Goal: Transaction & Acquisition: Purchase product/service

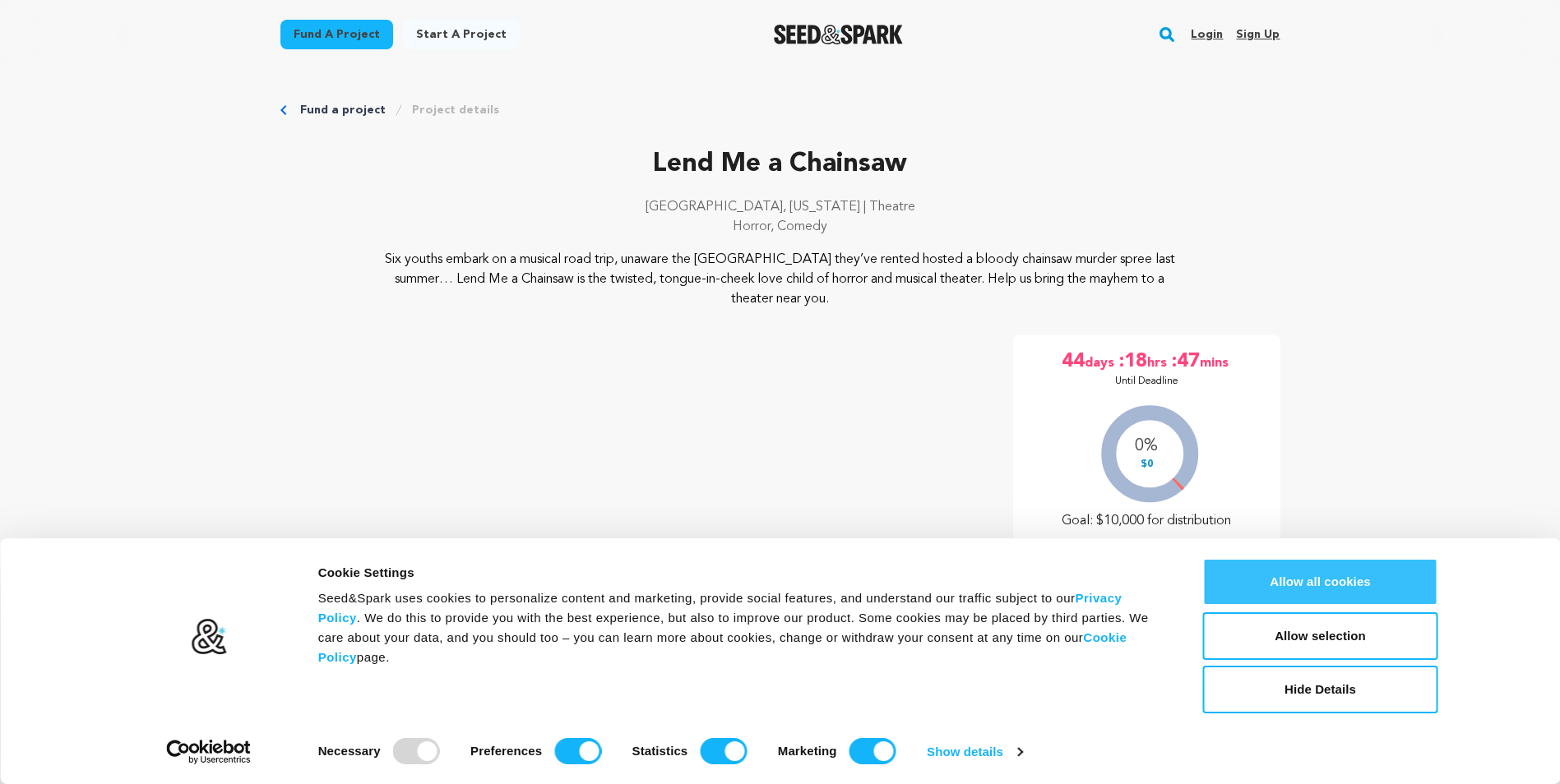
click at [1366, 590] on button "Allow all cookies" at bounding box center [1321, 582] width 236 height 47
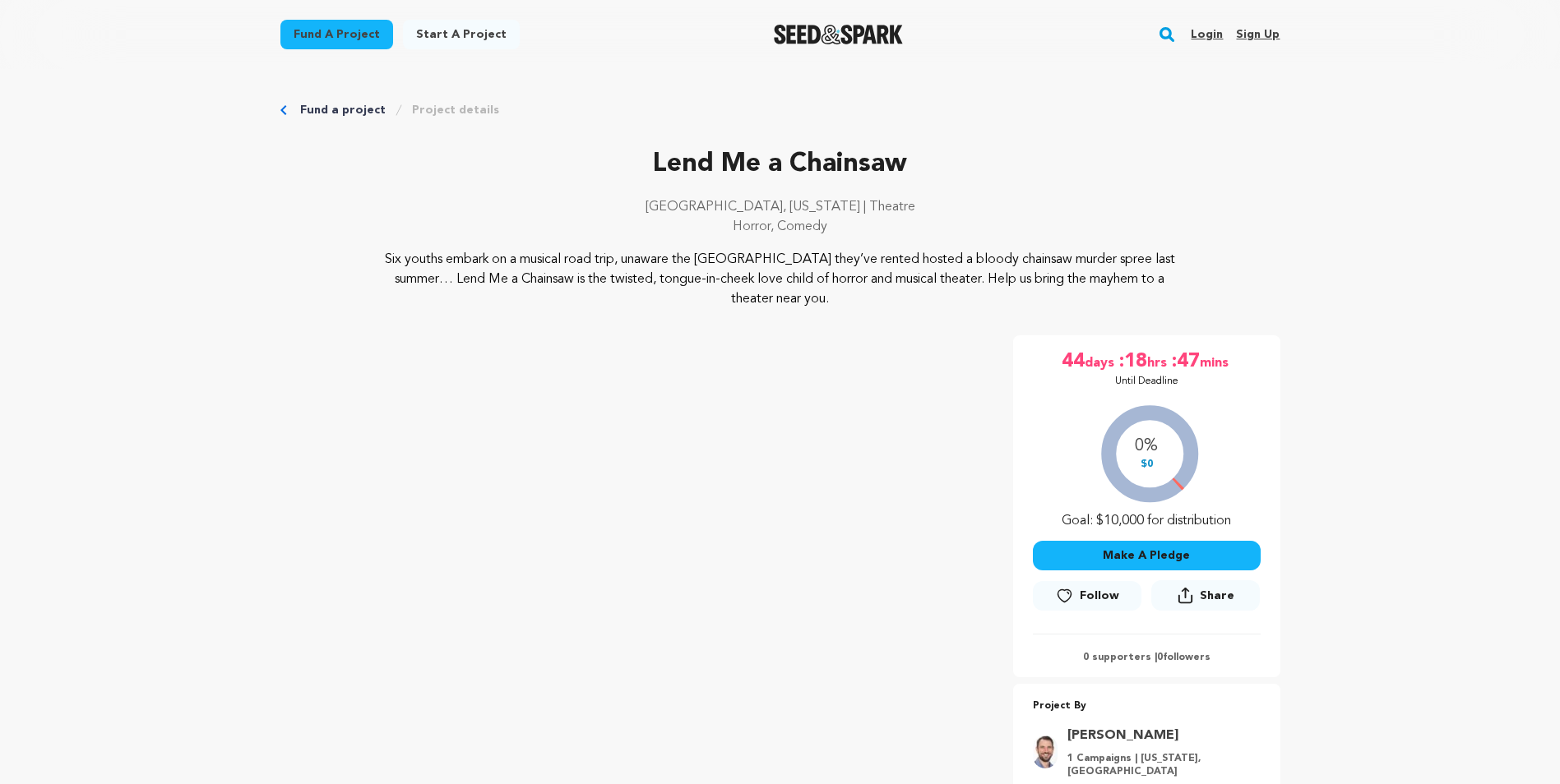
click at [1115, 547] on button "Make A Pledge" at bounding box center [1147, 555] width 228 height 29
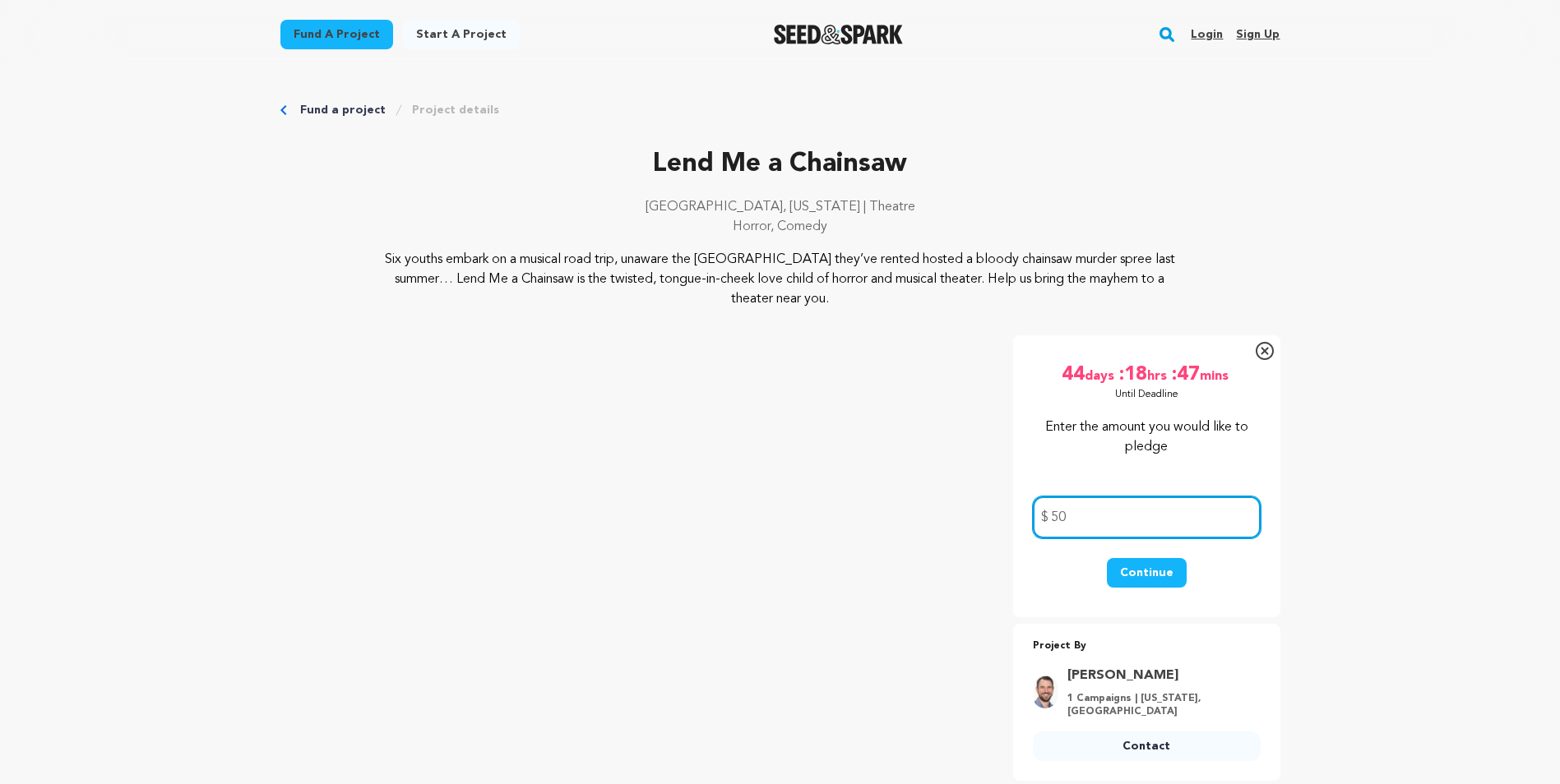
type input "50"
click at [1128, 562] on button "Continue" at bounding box center [1147, 572] width 79 height 29
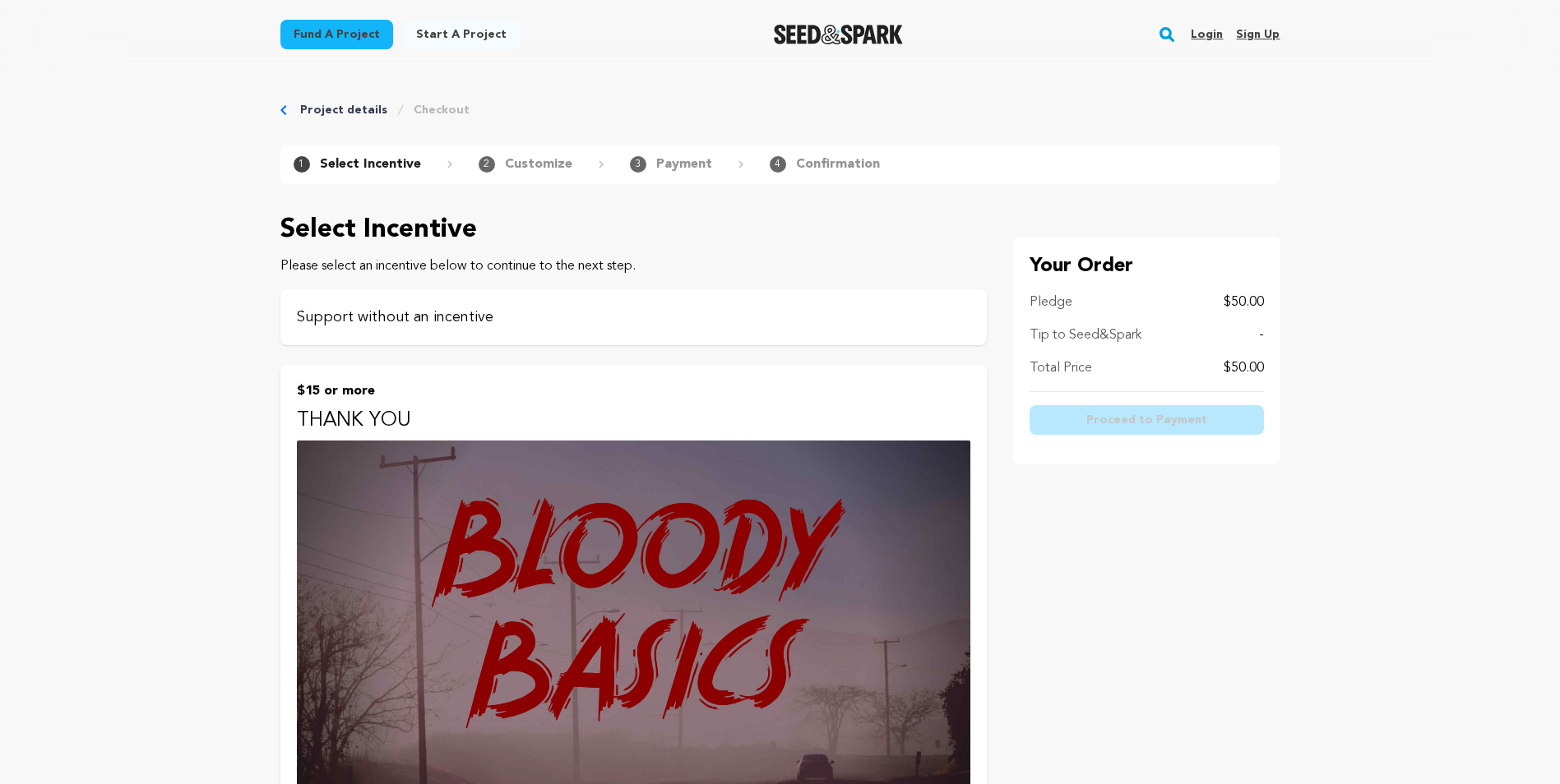
click at [461, 313] on p "Support without an incentive" at bounding box center [634, 317] width 674 height 23
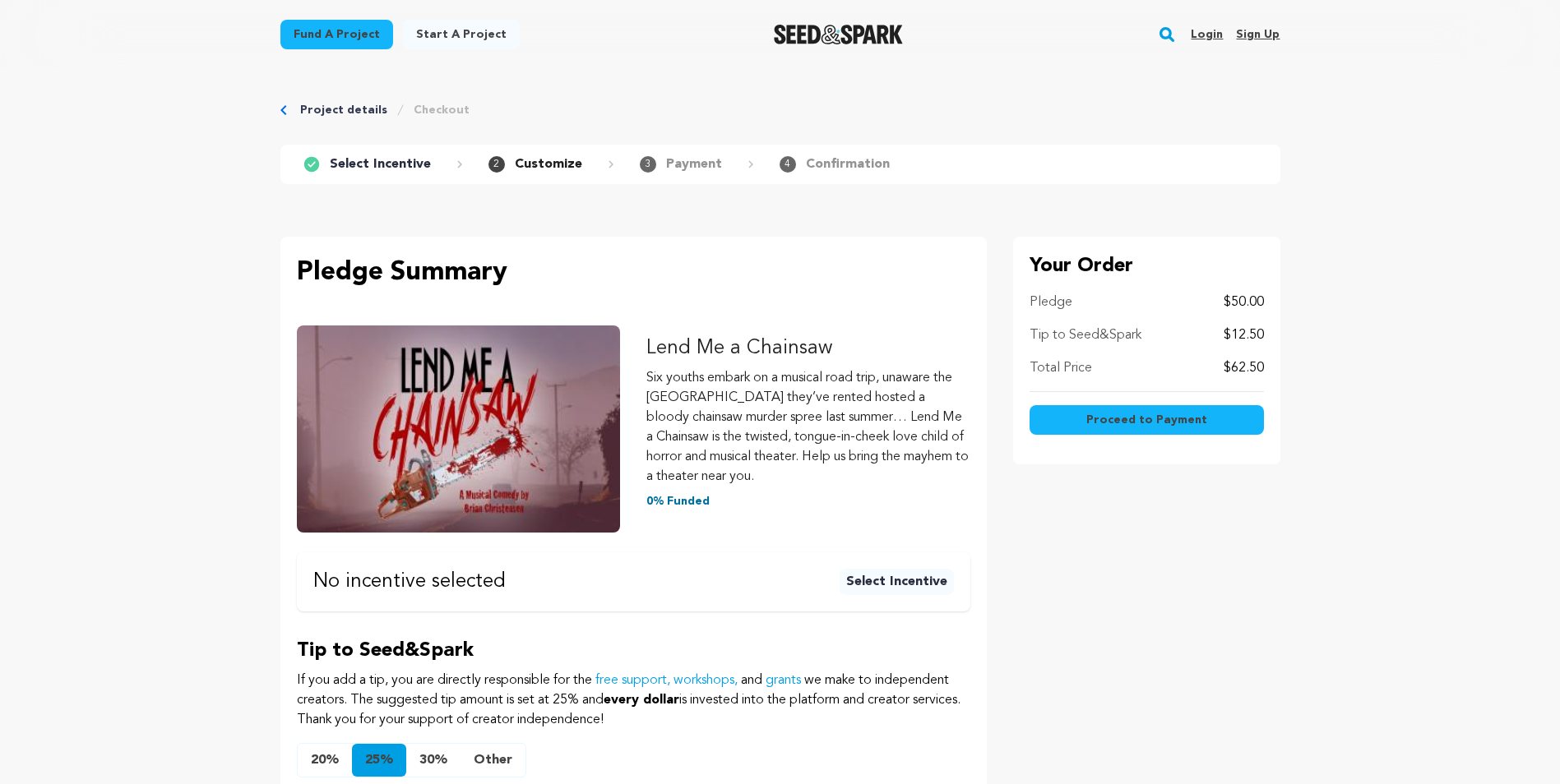
click at [1142, 416] on span "Proceed to Payment" at bounding box center [1147, 419] width 121 height 16
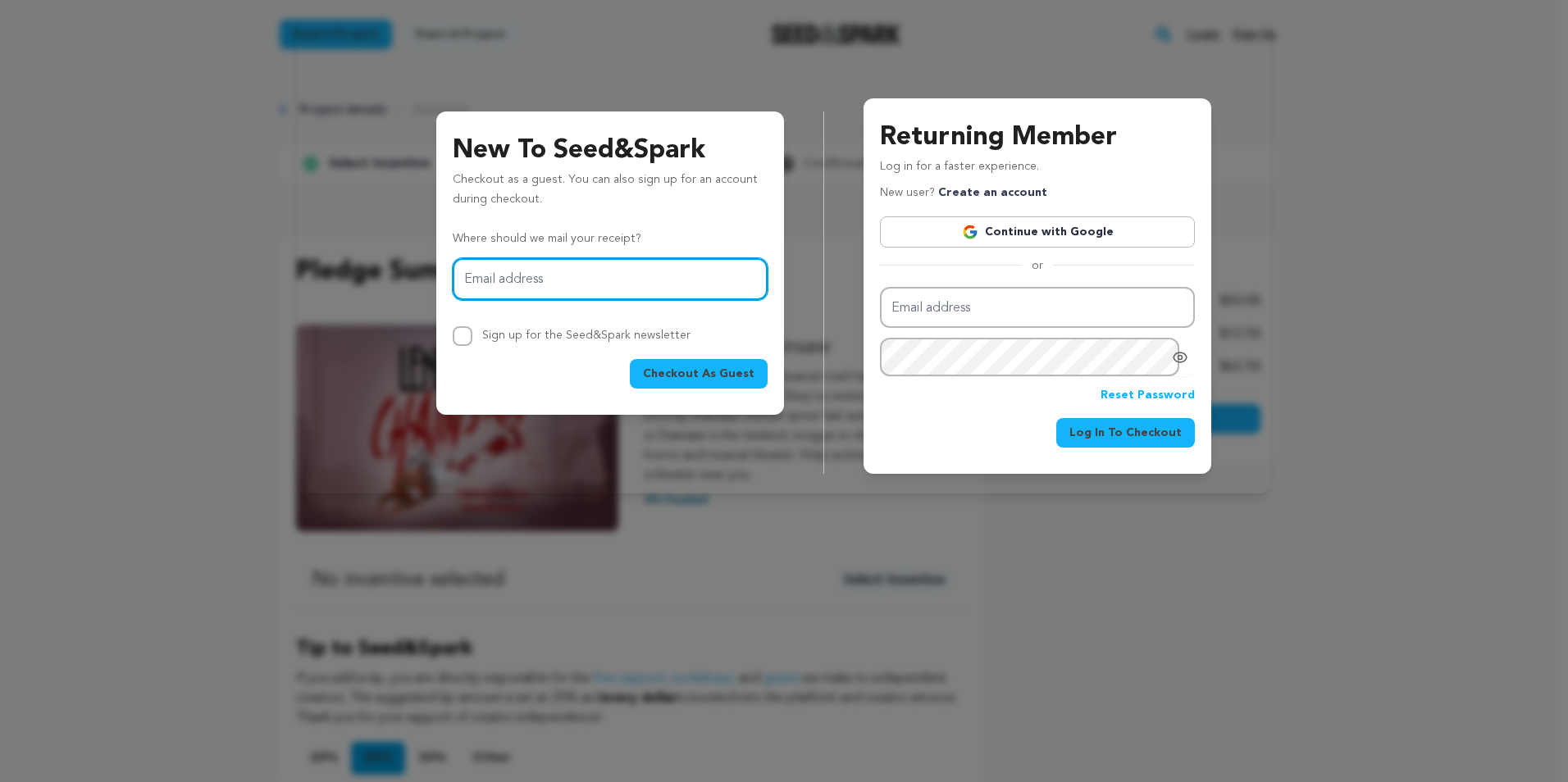
click at [503, 279] on input "Email address" at bounding box center [610, 279] width 315 height 42
click at [554, 258] on div "Where should we mail your receipt? Email address Sign up for the Seed&Spark new…" at bounding box center [610, 288] width 315 height 117
click at [529, 285] on input "Email address" at bounding box center [610, 279] width 315 height 42
type input "charismith@comcast.net"
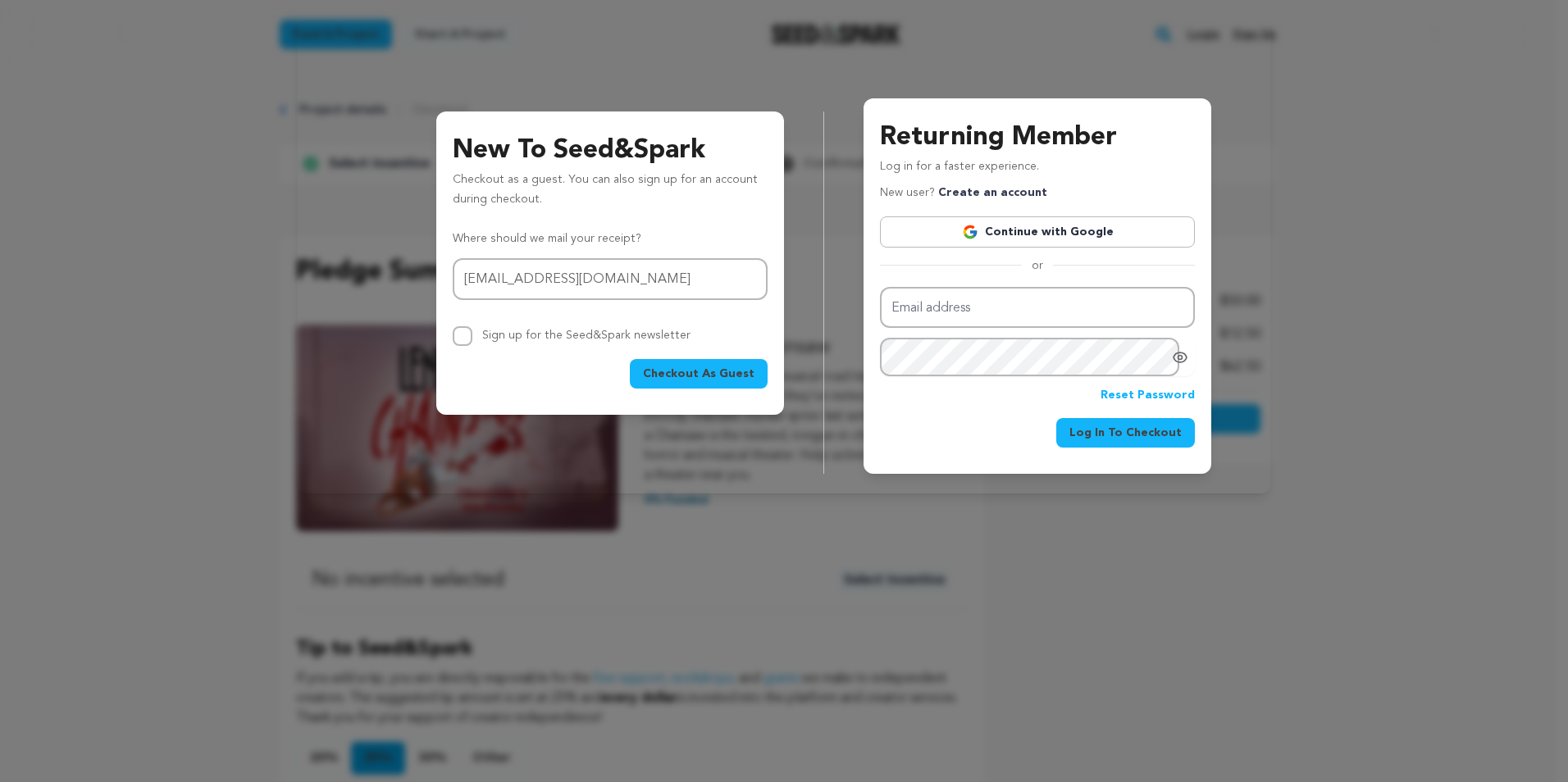
click at [686, 368] on span "Checkout As Guest" at bounding box center [698, 374] width 111 height 16
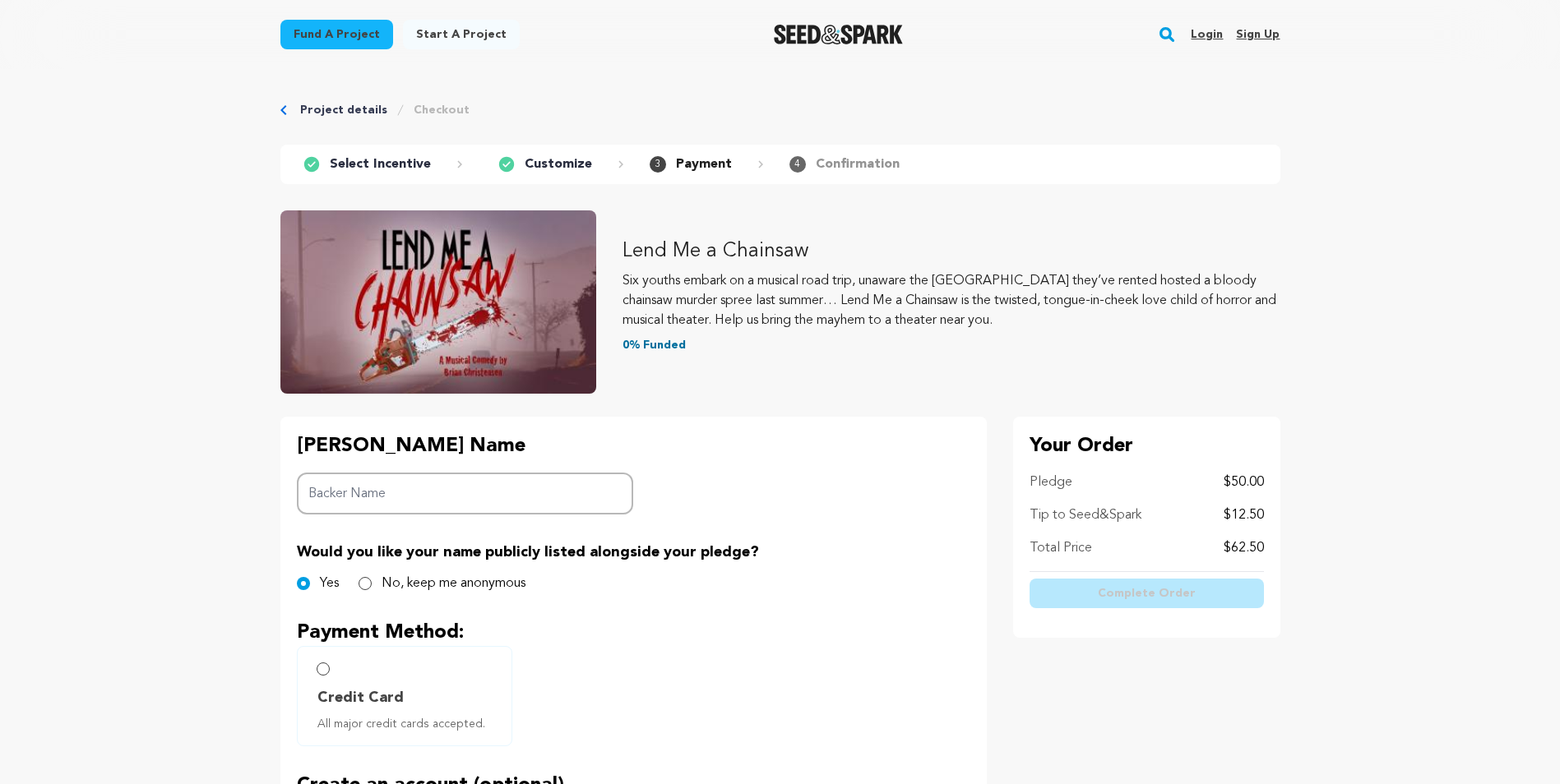
click at [345, 489] on input "Backer Name" at bounding box center [465, 494] width 337 height 42
type input "[PERSON_NAME]"
click at [365, 590] on input "No, keep me anonymous" at bounding box center [365, 584] width 13 height 13
radio input "true"
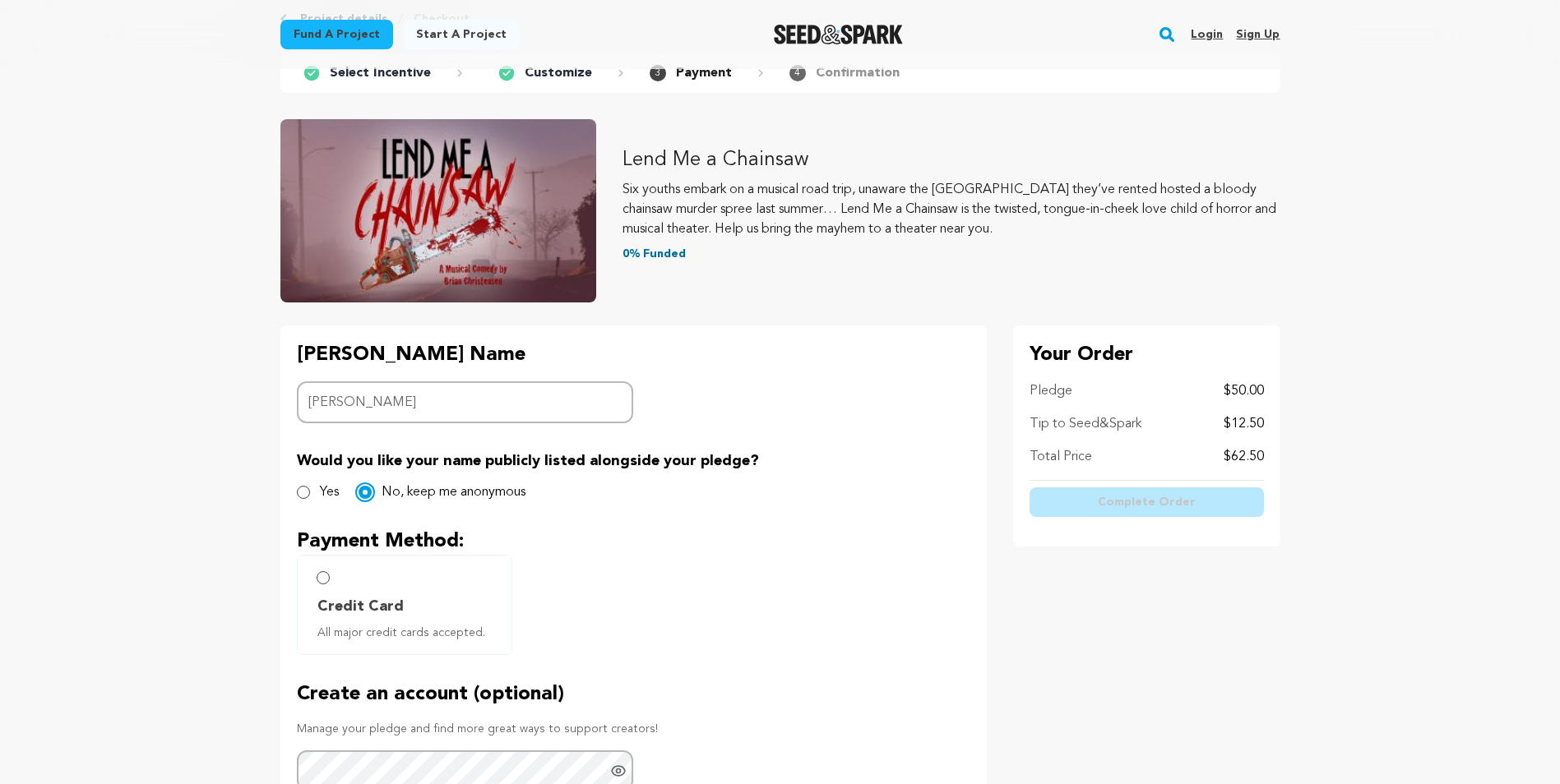
scroll to position [165, 0]
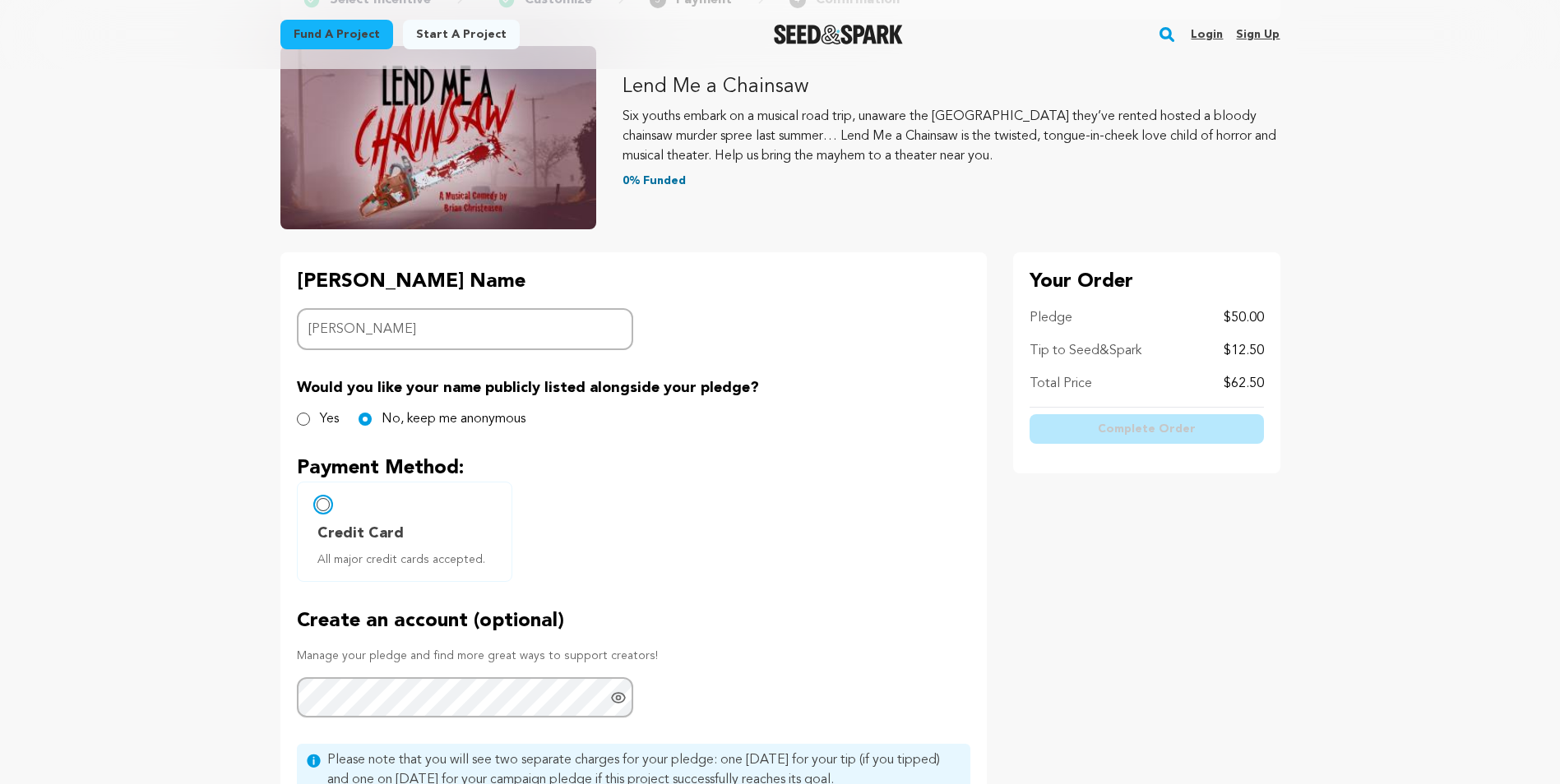
click at [320, 502] on input "Credit Card All major credit cards accepted." at bounding box center [324, 505] width 13 height 13
radio input "false"
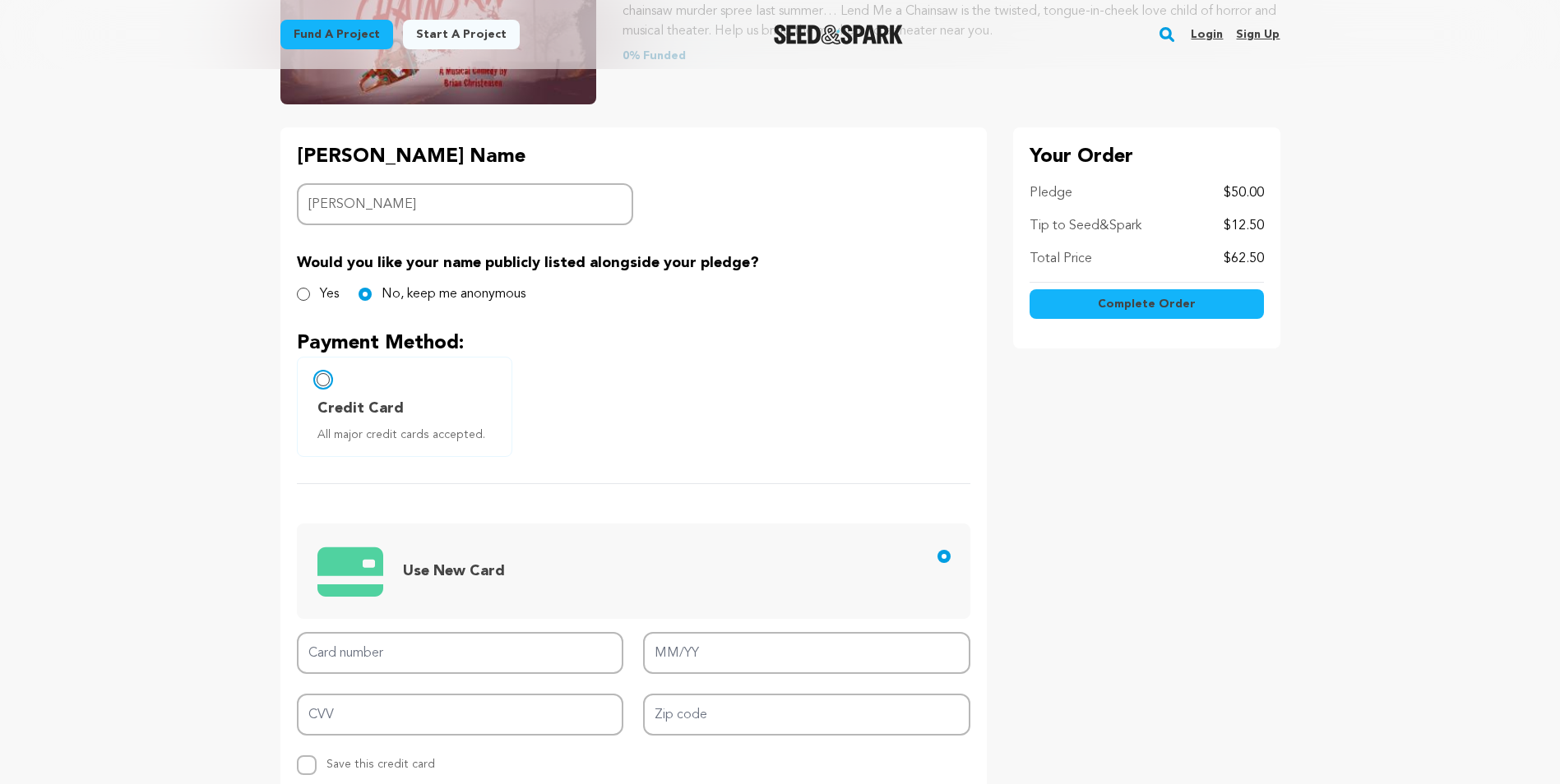
scroll to position [329, 0]
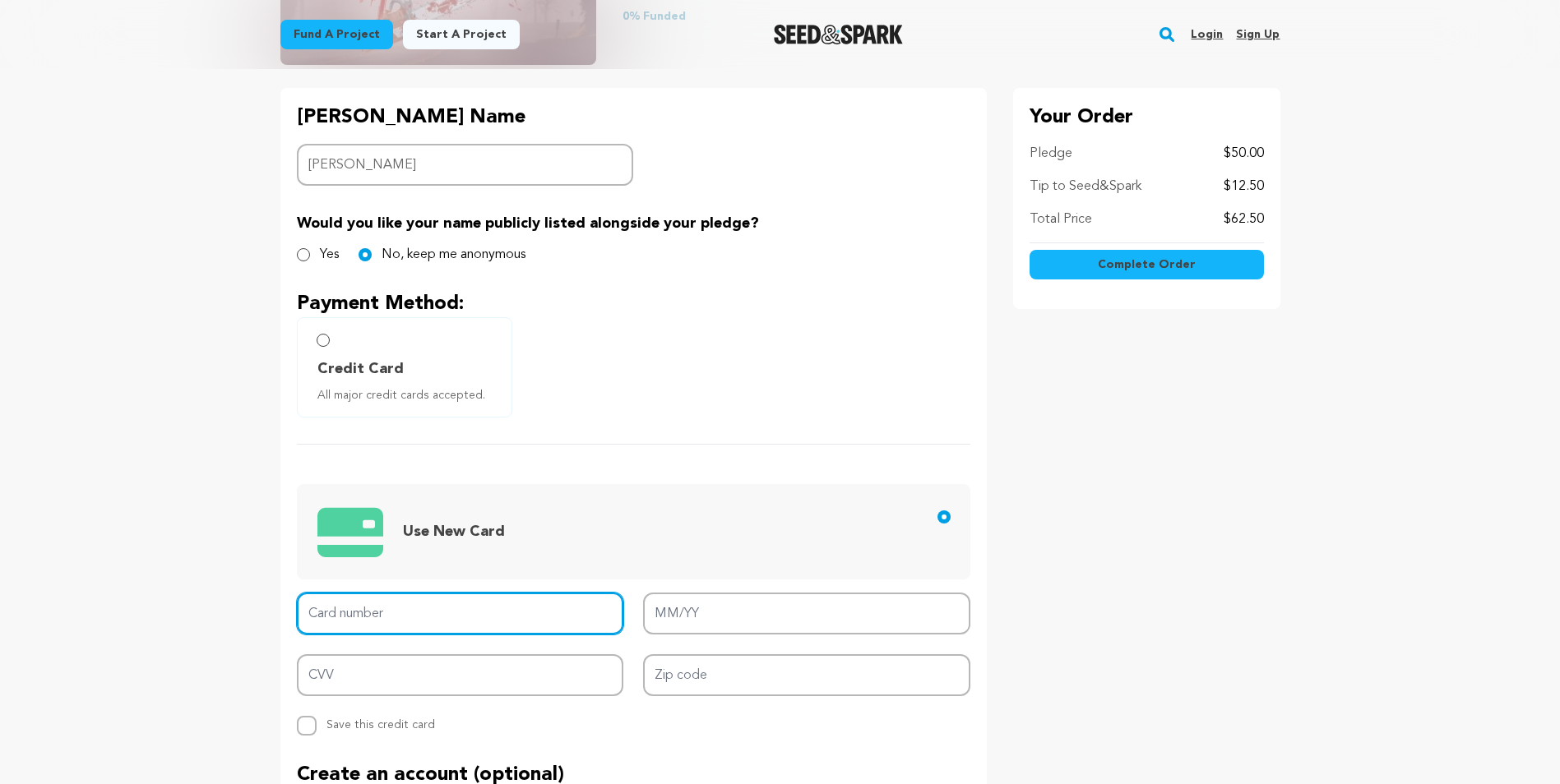
click at [331, 607] on input "Card number" at bounding box center [461, 614] width 327 height 42
type input "4798 5105 9743 0434"
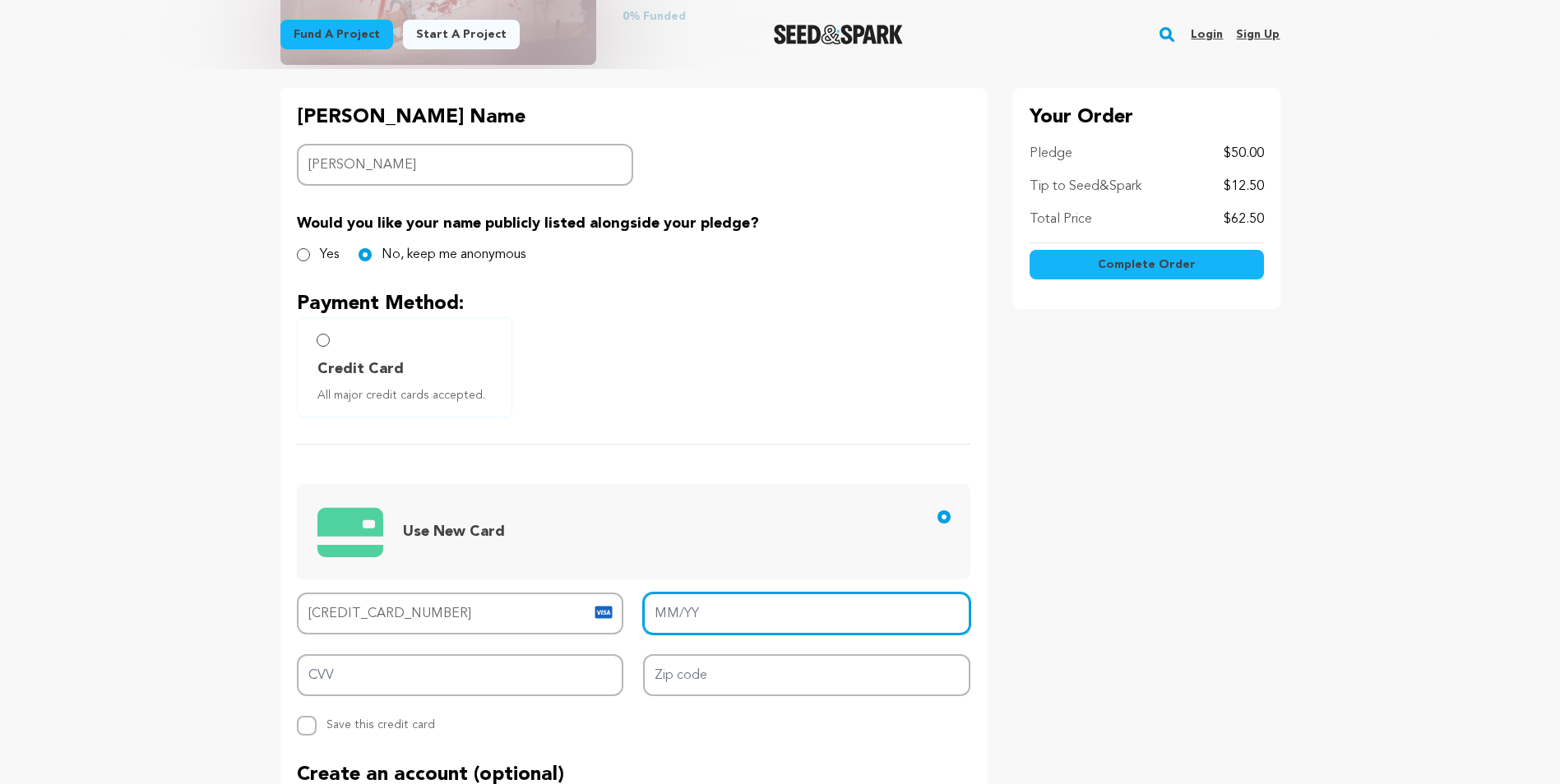
click at [657, 614] on input "MM/YY" at bounding box center [807, 614] width 327 height 42
type input "10/28"
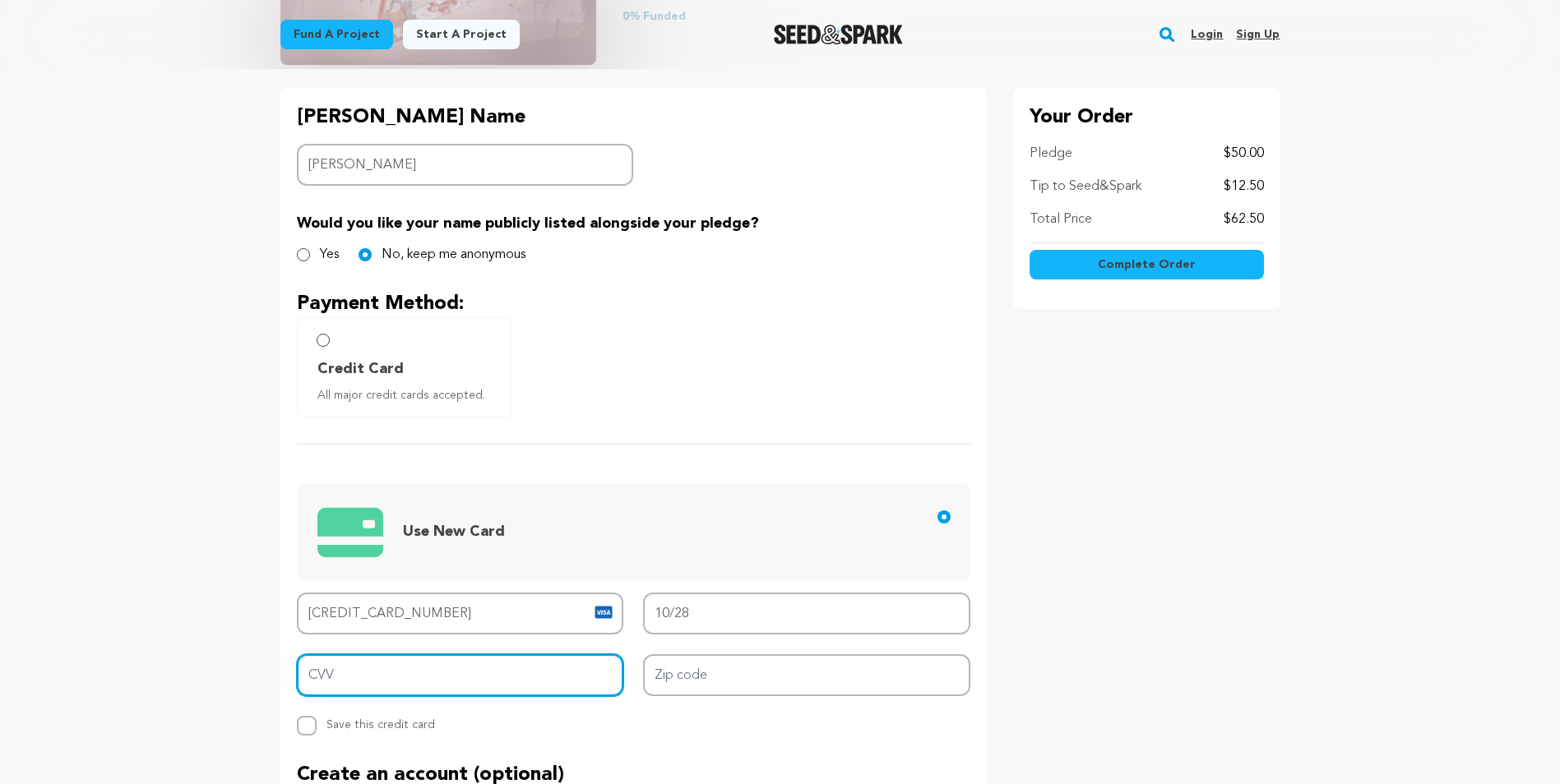
click at [512, 671] on input "CVV" at bounding box center [461, 675] width 327 height 42
type input "880"
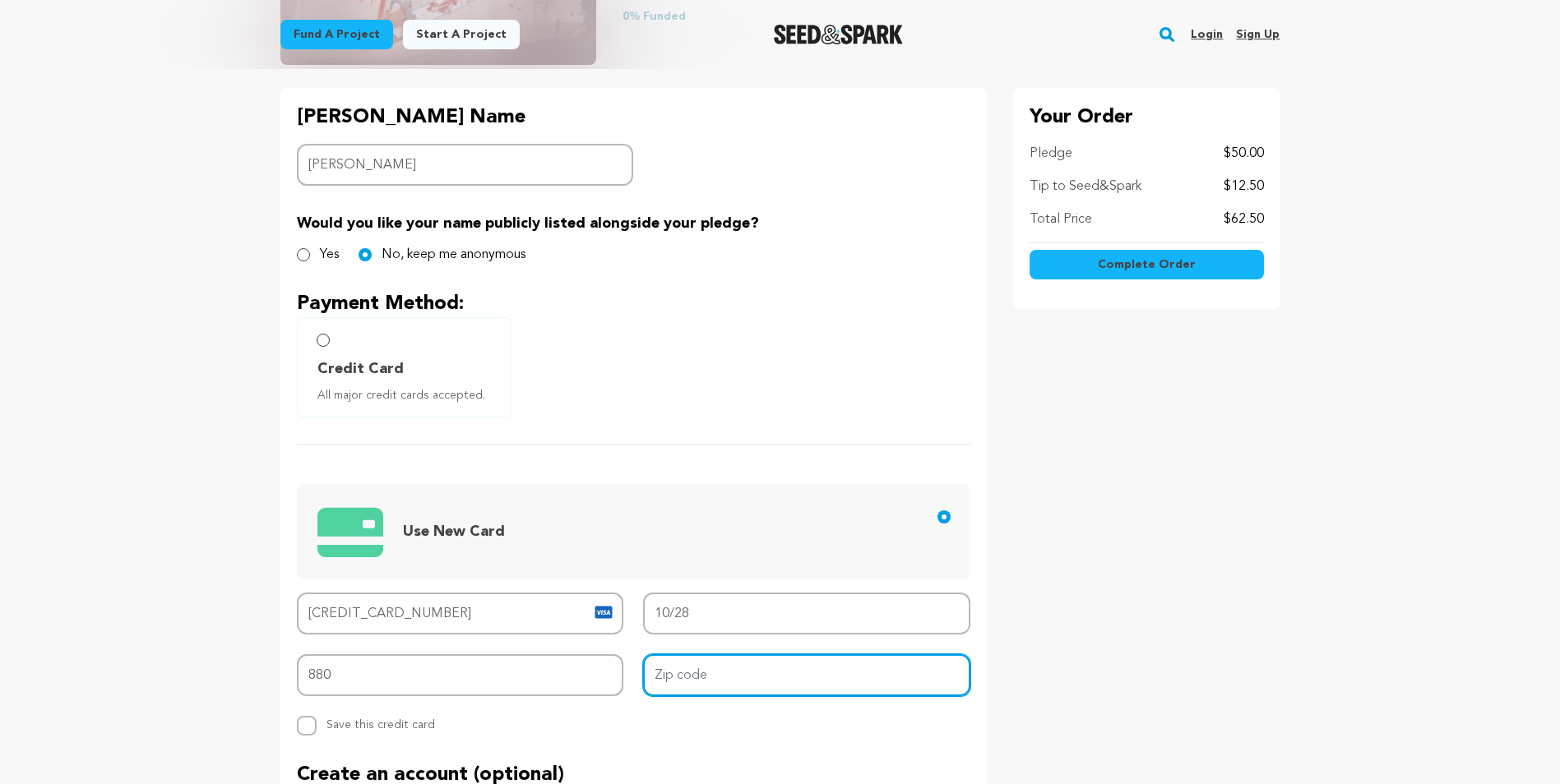
click at [700, 671] on input "Zip code" at bounding box center [807, 675] width 327 height 42
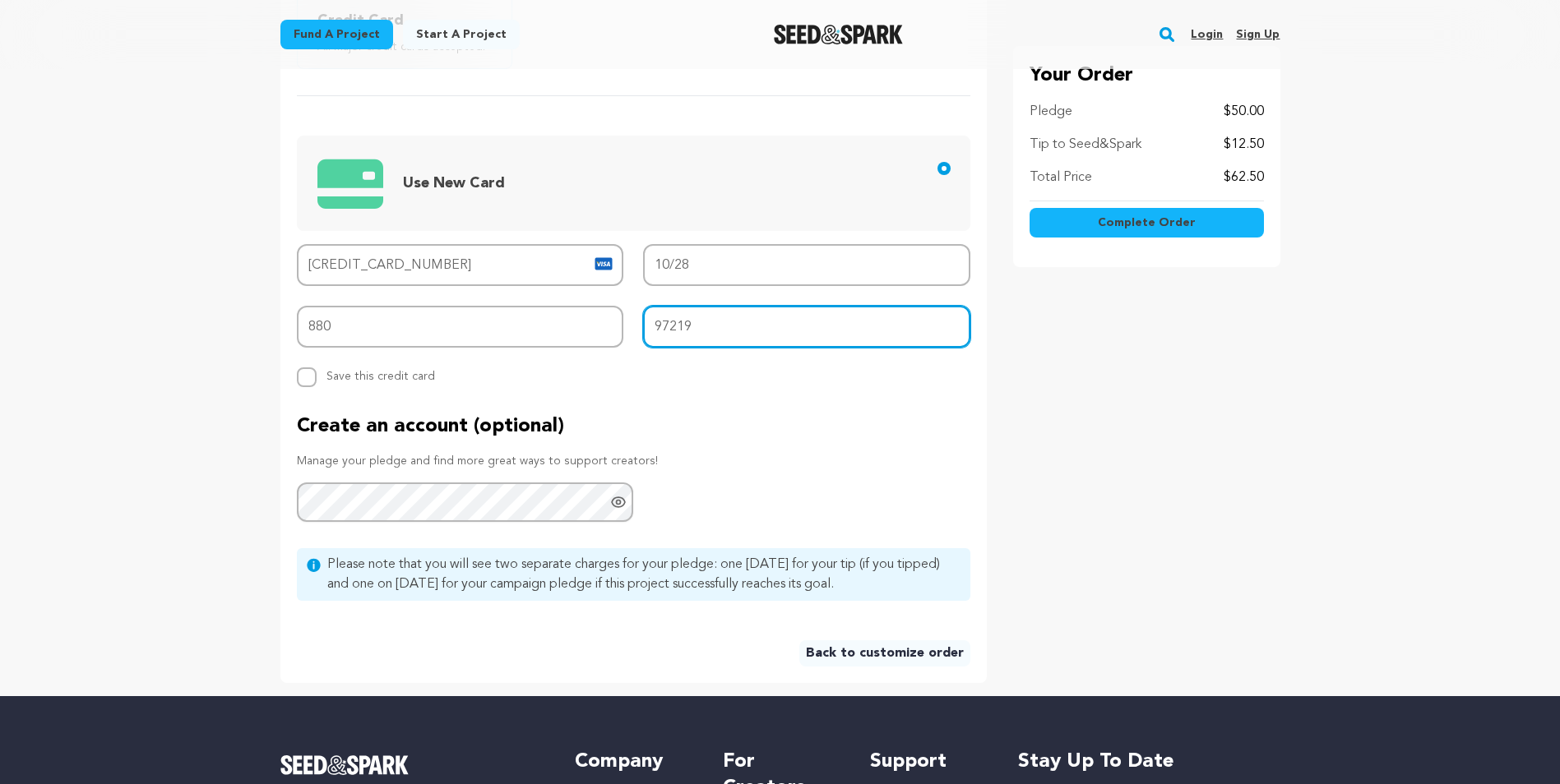
scroll to position [822, 0]
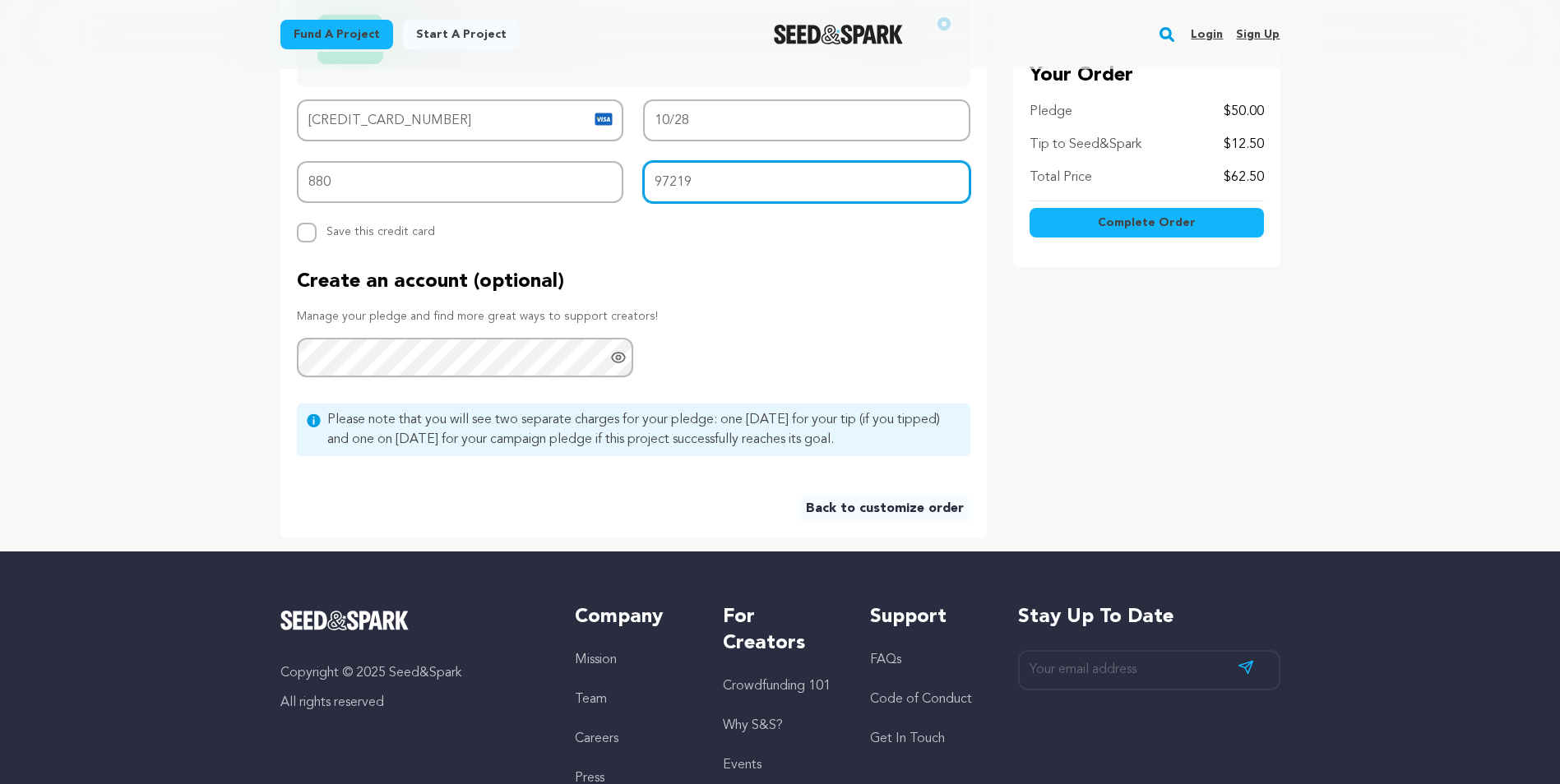
type input "97219"
click at [1121, 224] on span "Complete Order" at bounding box center [1146, 222] width 97 height 16
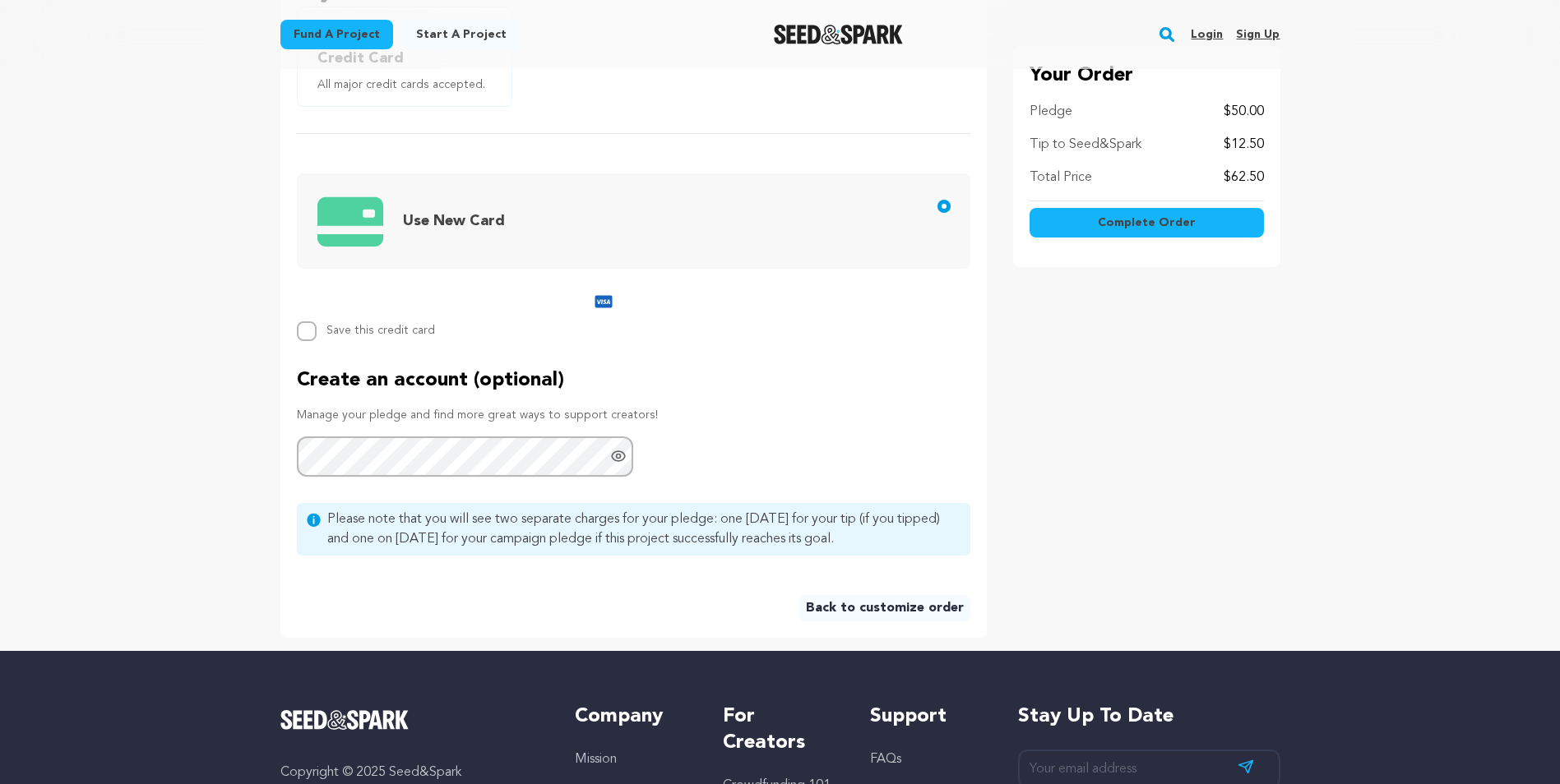
scroll to position [493, 0]
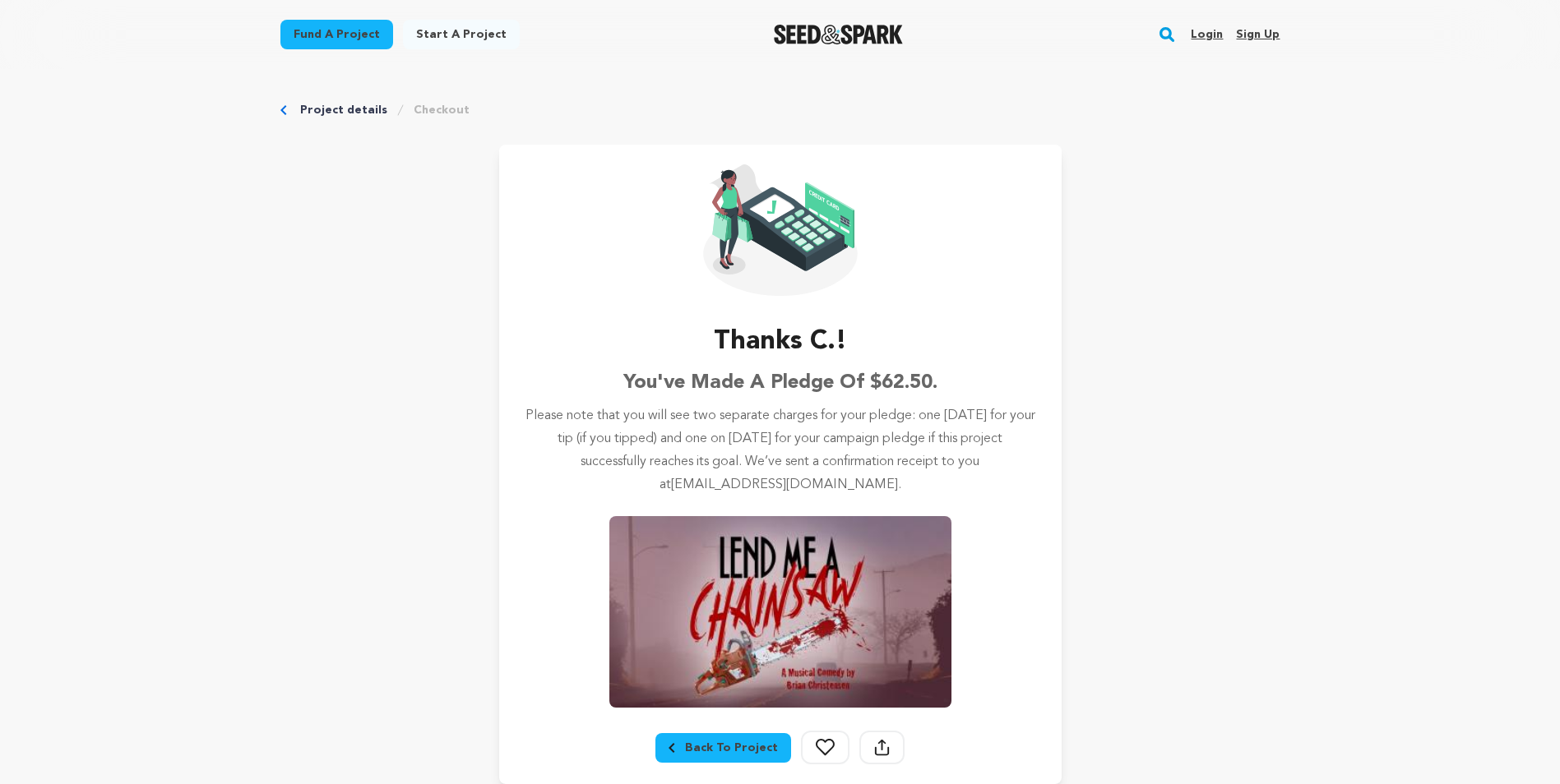
click at [342, 31] on link "Fund a project" at bounding box center [336, 34] width 113 height 29
